Goal: Register for event/course

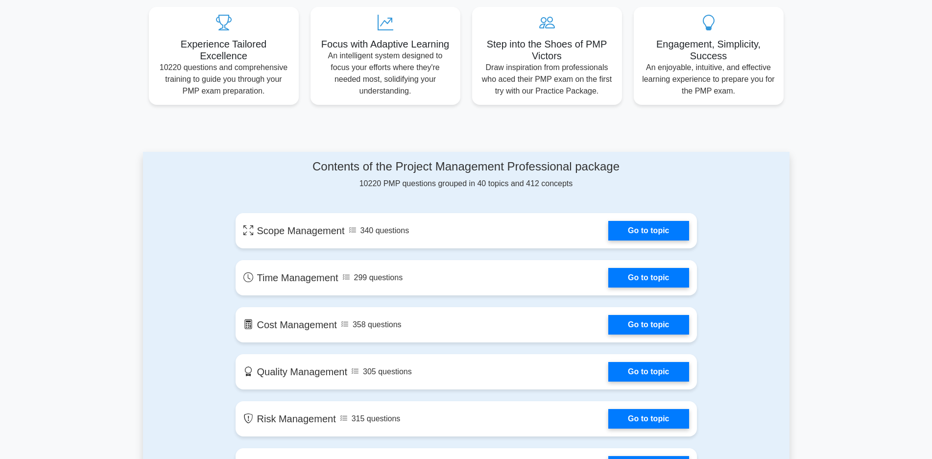
scroll to position [392, 0]
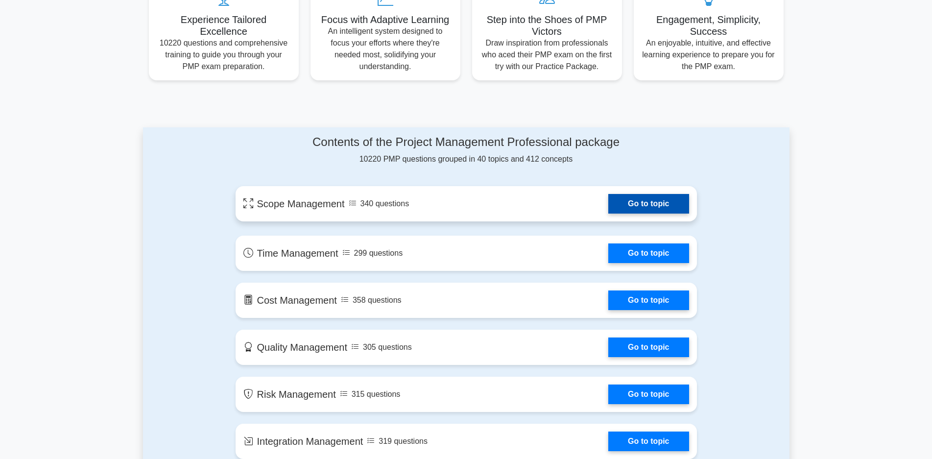
click at [640, 204] on link "Go to topic" at bounding box center [649, 204] width 80 height 20
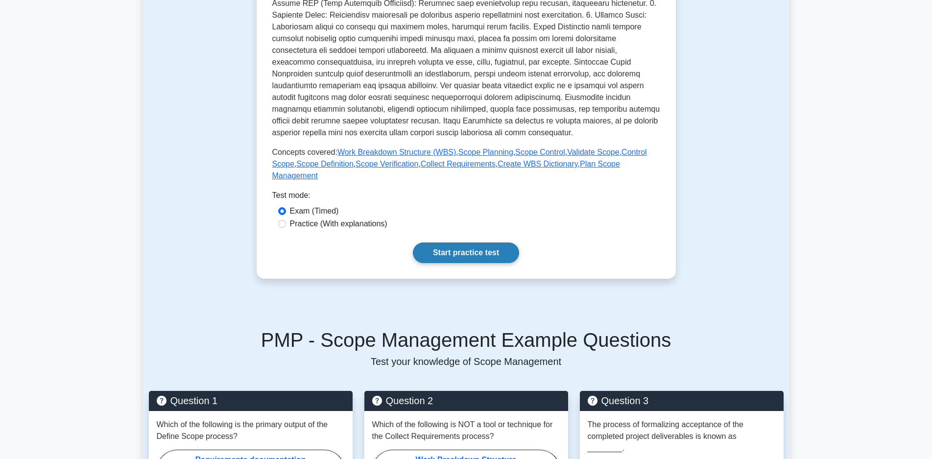
click at [471, 243] on link "Start practice test" at bounding box center [466, 253] width 106 height 21
